Goal: Communication & Community: Share content

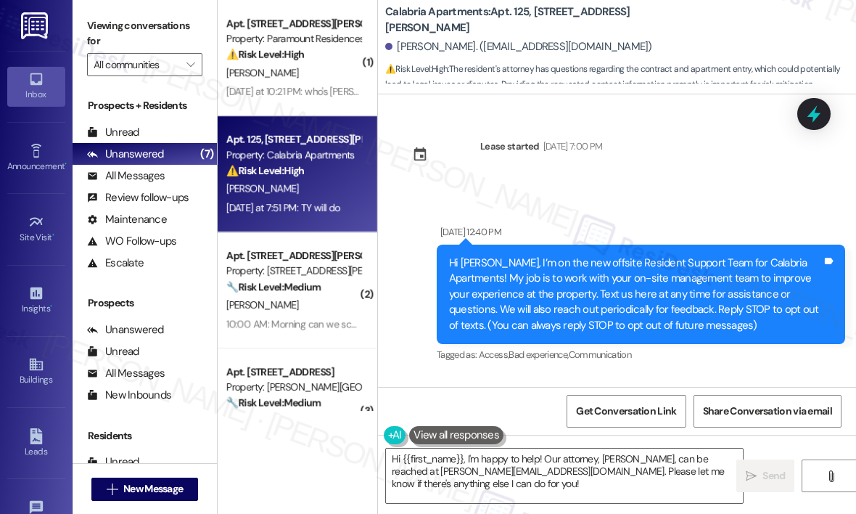
scroll to position [18365, 0]
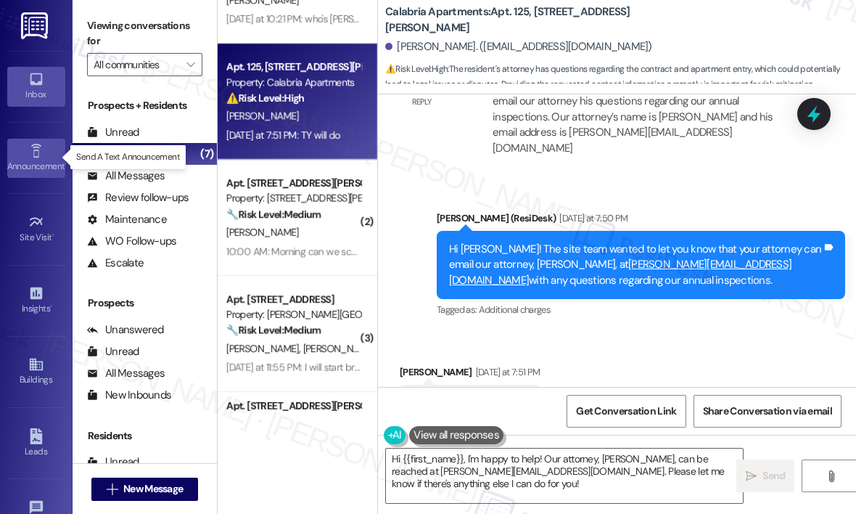
click at [37, 168] on div "Announcement •" at bounding box center [36, 166] width 73 height 15
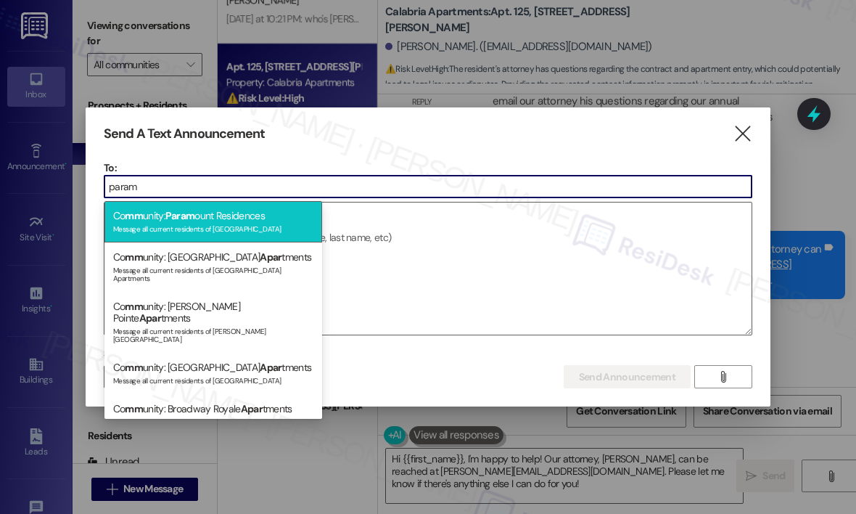
type input "param"
click at [224, 227] on div "Message all current residents of [GEOGRAPHIC_DATA]" at bounding box center [213, 227] width 200 height 12
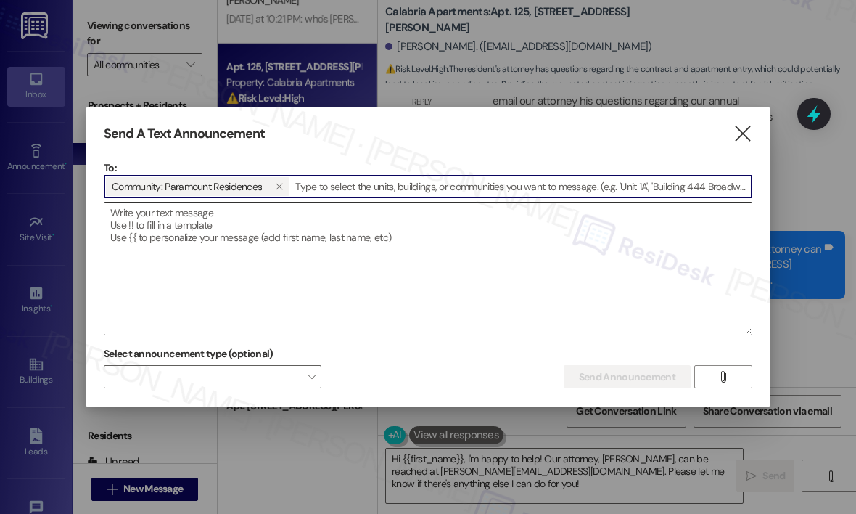
click at [223, 227] on textarea at bounding box center [428, 268] width 647 height 132
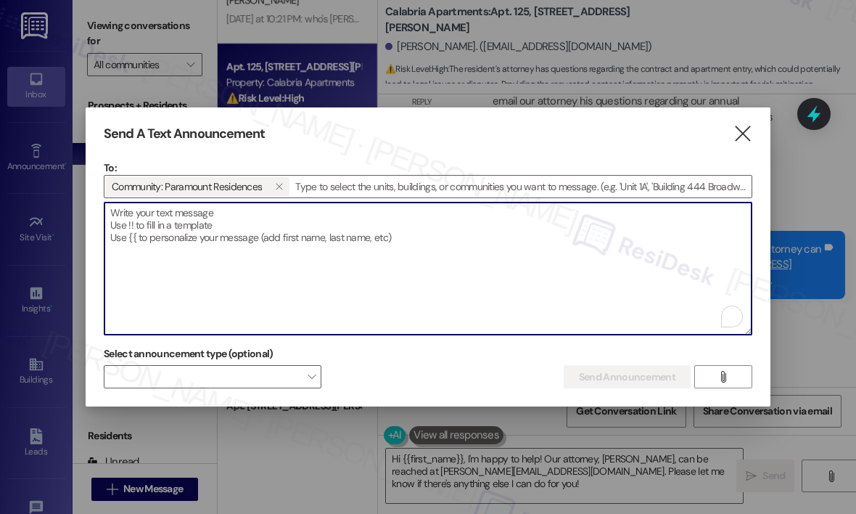
paste textarea "Hi {{first_name}}, Please be advised that the elevator at [GEOGRAPHIC_DATA] wil…"
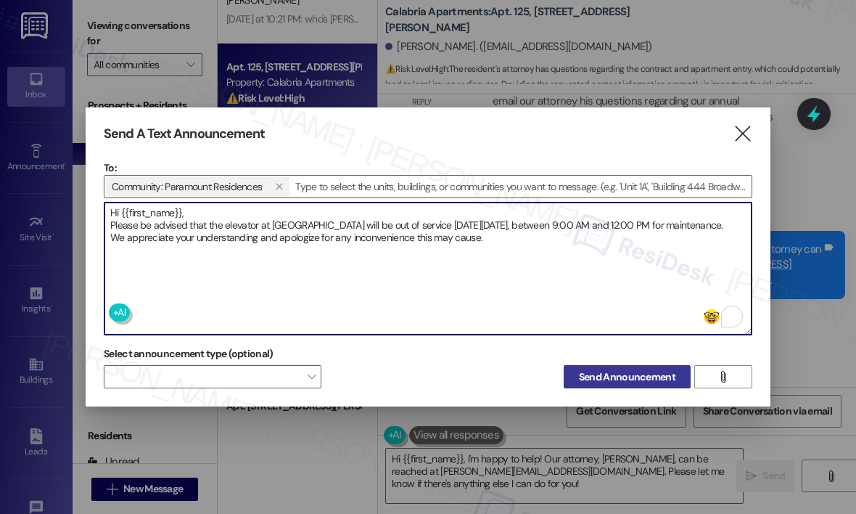
type textarea "Hi {{first_name}}, Please be advised that the elevator at [GEOGRAPHIC_DATA] wil…"
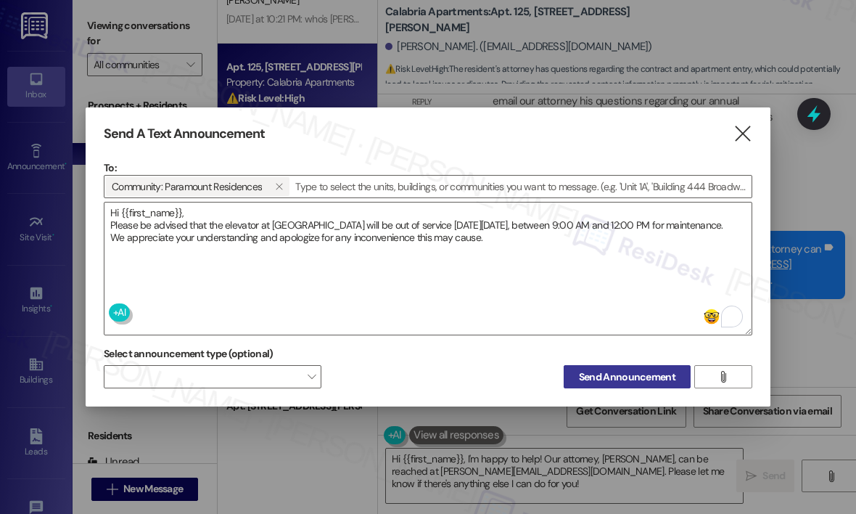
click at [606, 372] on span "Send Announcement" at bounding box center [627, 376] width 97 height 15
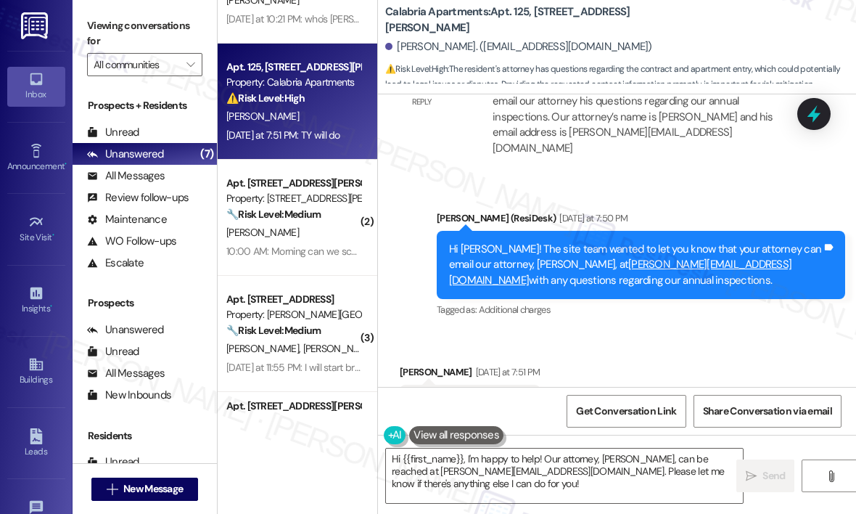
click at [605, 210] on div "[PERSON_NAME] (ResiDesk) [DATE] at 7:50 PM" at bounding box center [641, 220] width 409 height 20
